Goal: Task Accomplishment & Management: Manage account settings

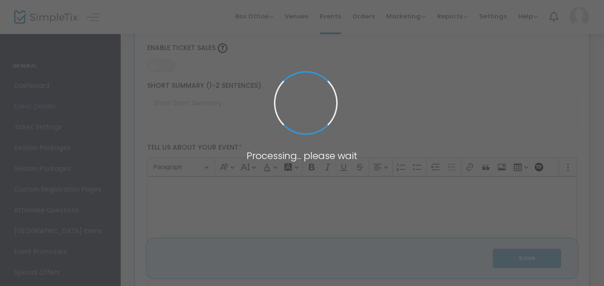
type input "[GEOGRAPHIC_DATA] & the [US_STATE] Institute for Yiddish Culture and Language P…"
type textarea "[GEOGRAPHIC_DATA] and the [US_STATE] Institute for Yiddish Culture and Language…"
type input "Register"
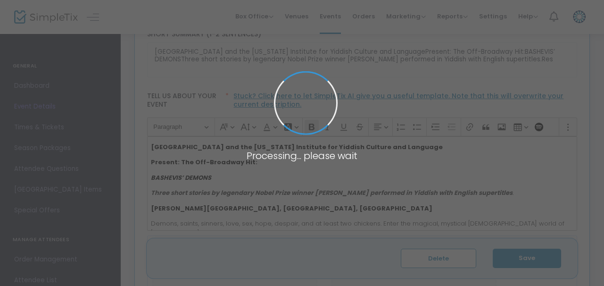
type input "[GEOGRAPHIC_DATA][PERSON_NAME][GEOGRAPHIC_DATA] ([GEOGRAPHIC_DATA])"
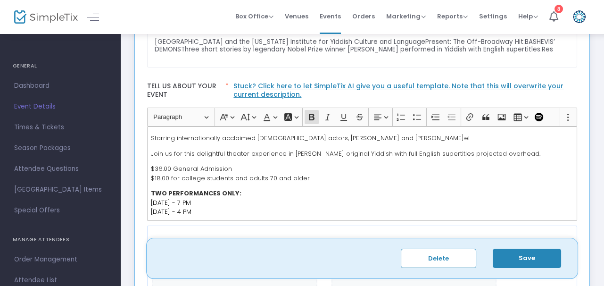
scroll to position [101, 0]
drag, startPoint x: 161, startPoint y: 165, endPoint x: 155, endPoint y: 165, distance: 6.1
click at [155, 165] on span "$36.00 General Admission" at bounding box center [191, 167] width 81 height 9
click at [541, 258] on button "Save" at bounding box center [527, 257] width 68 height 19
